Goal: Task Accomplishment & Management: Manage account settings

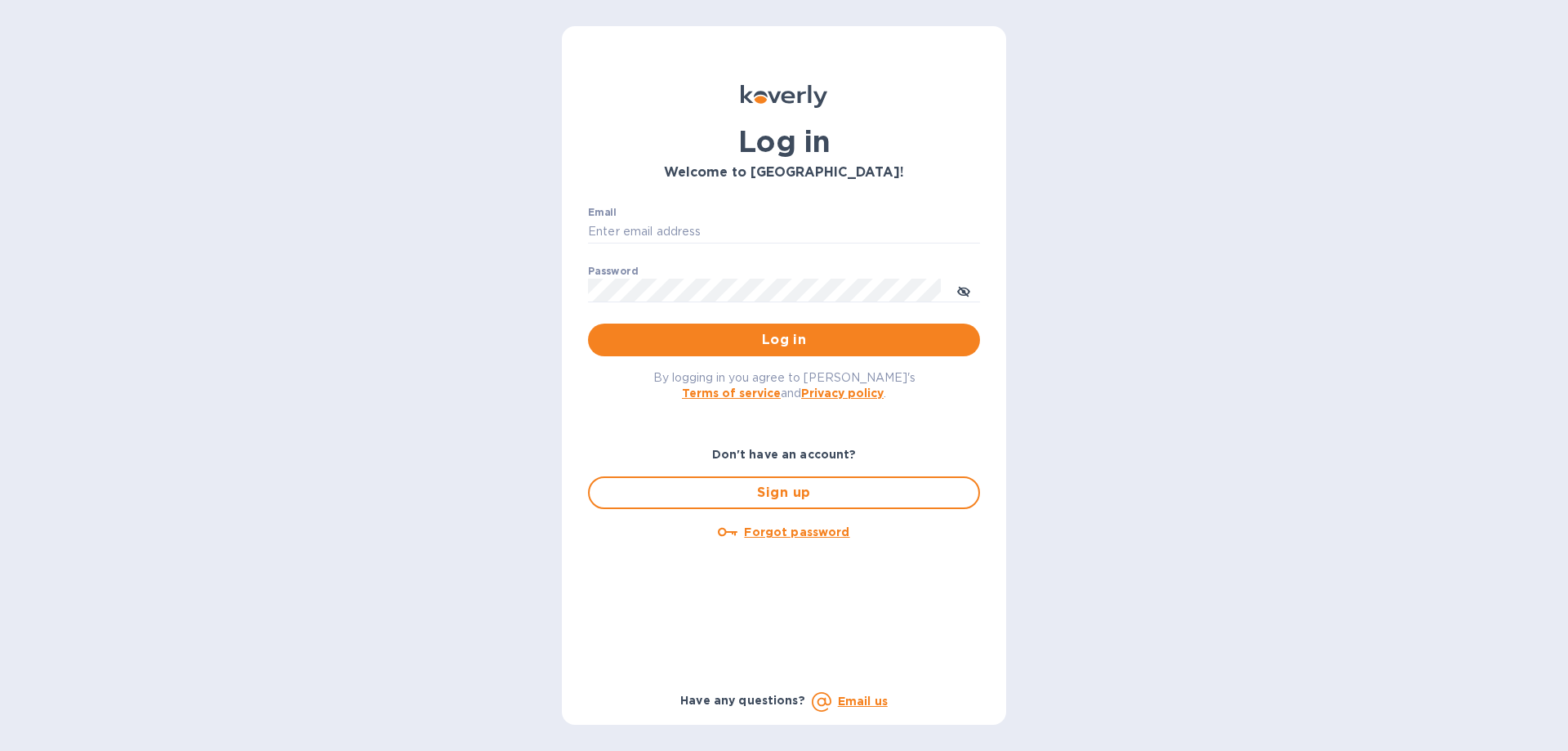
click at [669, 219] on div "Email ​" at bounding box center [784, 236] width 392 height 59
drag, startPoint x: 677, startPoint y: 206, endPoint x: 677, endPoint y: 219, distance: 13.0
click at [677, 210] on div "Email ​" at bounding box center [784, 236] width 392 height 59
type input "abcrc@hnlkitchens.com"
click at [676, 223] on input "abcrc@hnlkitchens.com" at bounding box center [784, 231] width 392 height 25
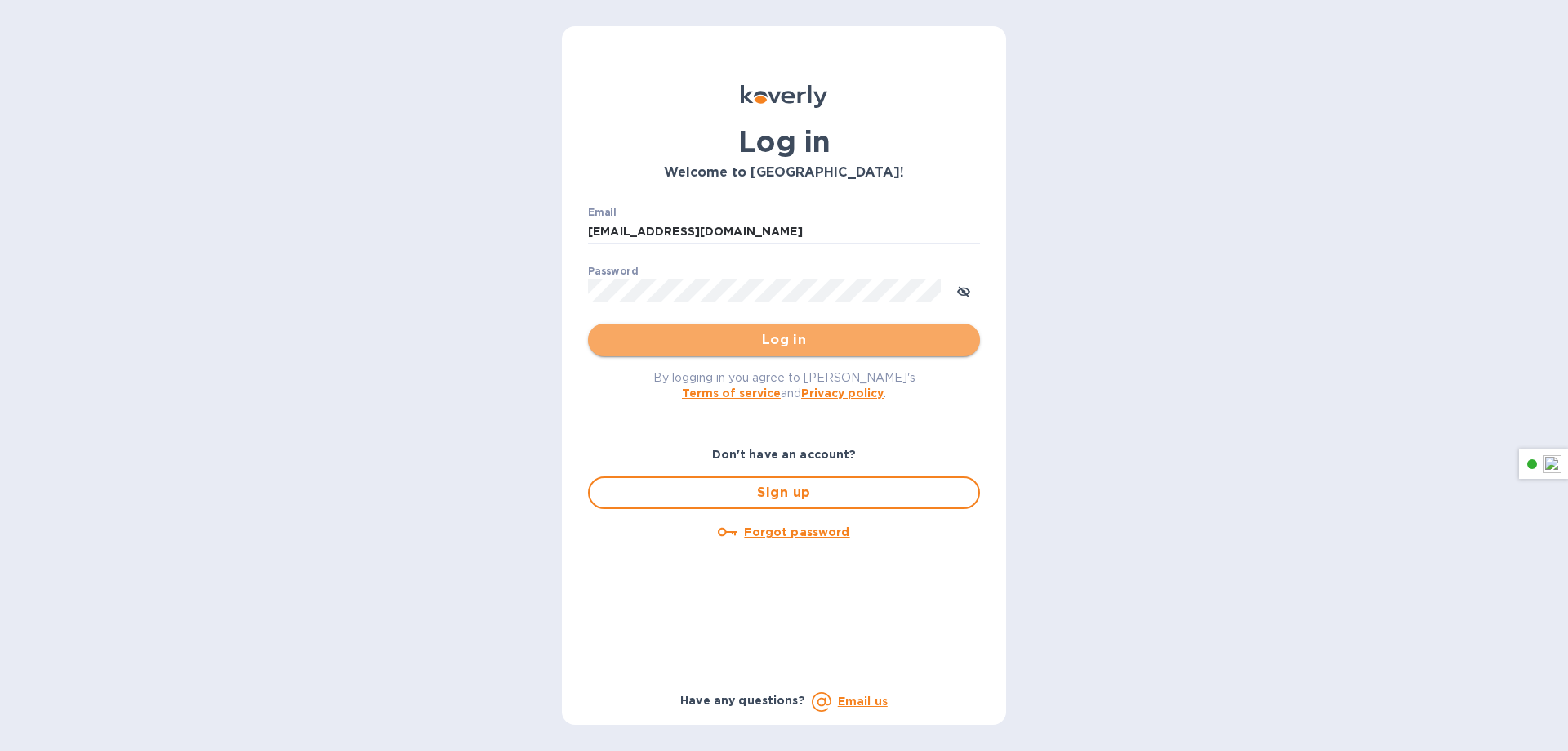
click at [755, 350] on button "Log in" at bounding box center [784, 340] width 392 height 32
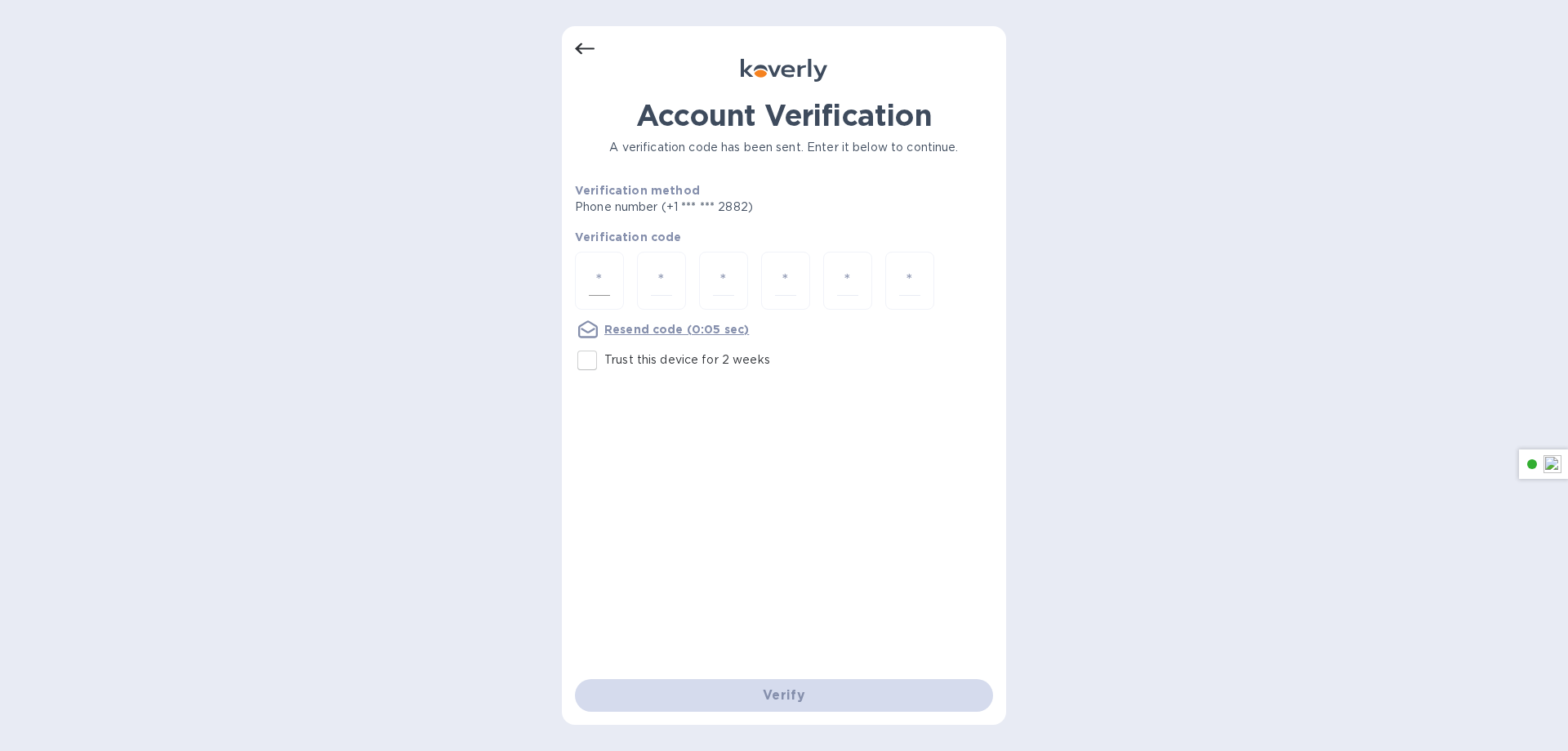
click at [575, 274] on div "Account Verification A verification code has been sent. Enter it below to conti…" at bounding box center [783, 376] width 444 height 699
click at [578, 282] on div at bounding box center [599, 281] width 49 height 58
paste input "4"
type input "4"
type input "9"
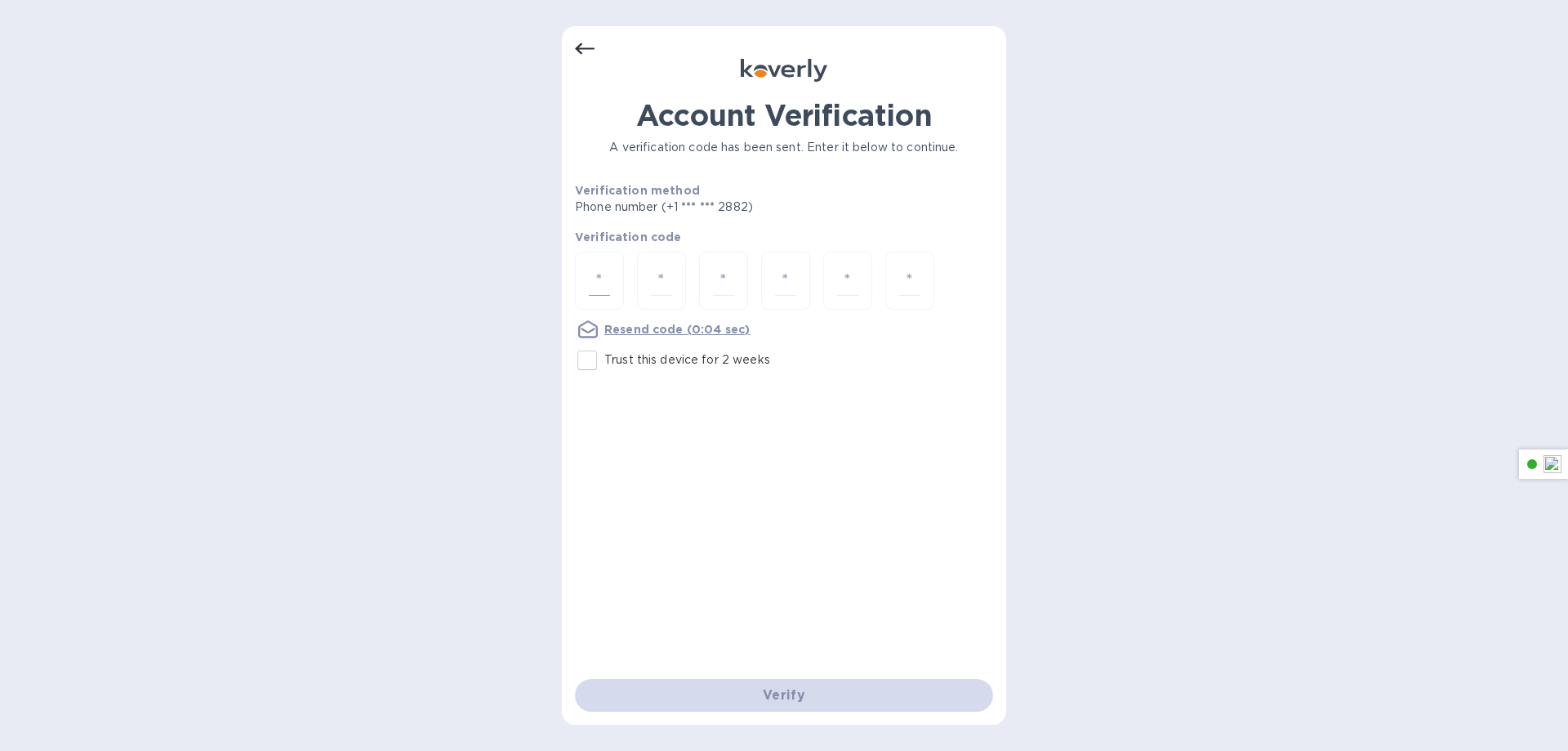
type input "7"
type input "4"
type input "1"
type input "7"
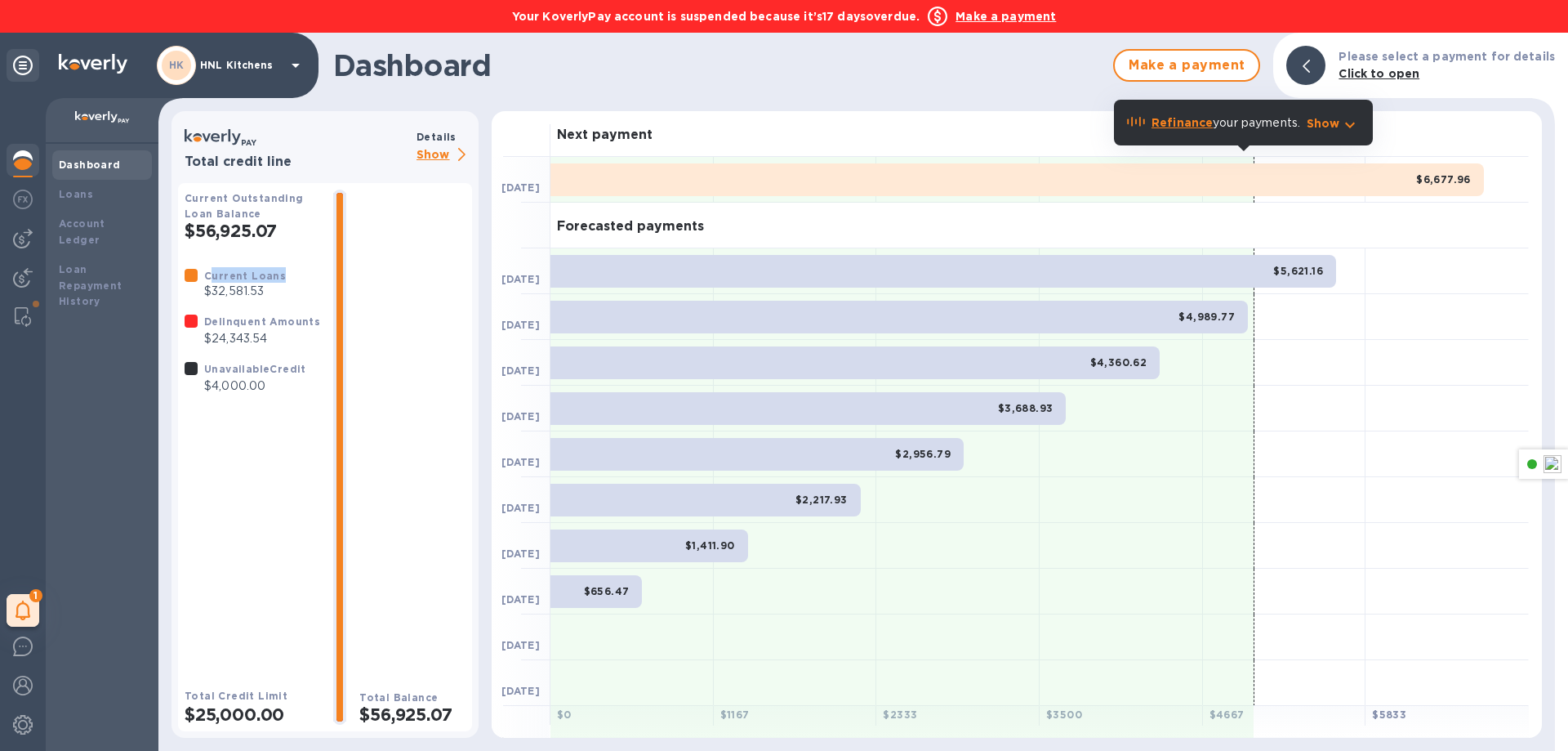
drag, startPoint x: 209, startPoint y: 278, endPoint x: 300, endPoint y: 272, distance: 91.2
click at [300, 272] on div "Current Loans $32,581.53 Delinquent Amounts $24,343.54 Unavailable Credit $4,00…" at bounding box center [252, 331] width 149 height 141
click at [980, 18] on b "Make a payment" at bounding box center [1005, 16] width 100 height 13
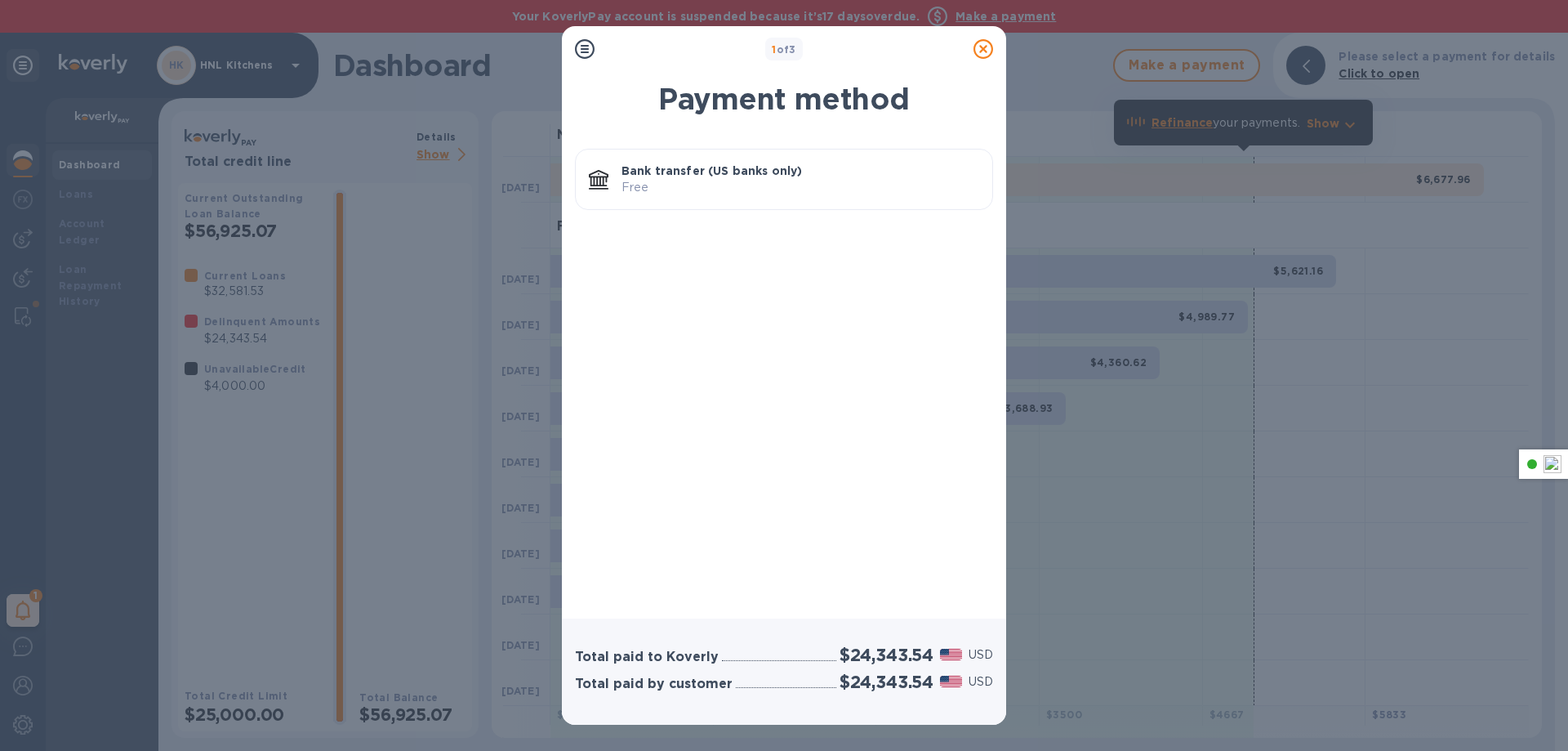
click at [985, 49] on icon at bounding box center [983, 49] width 20 height 20
